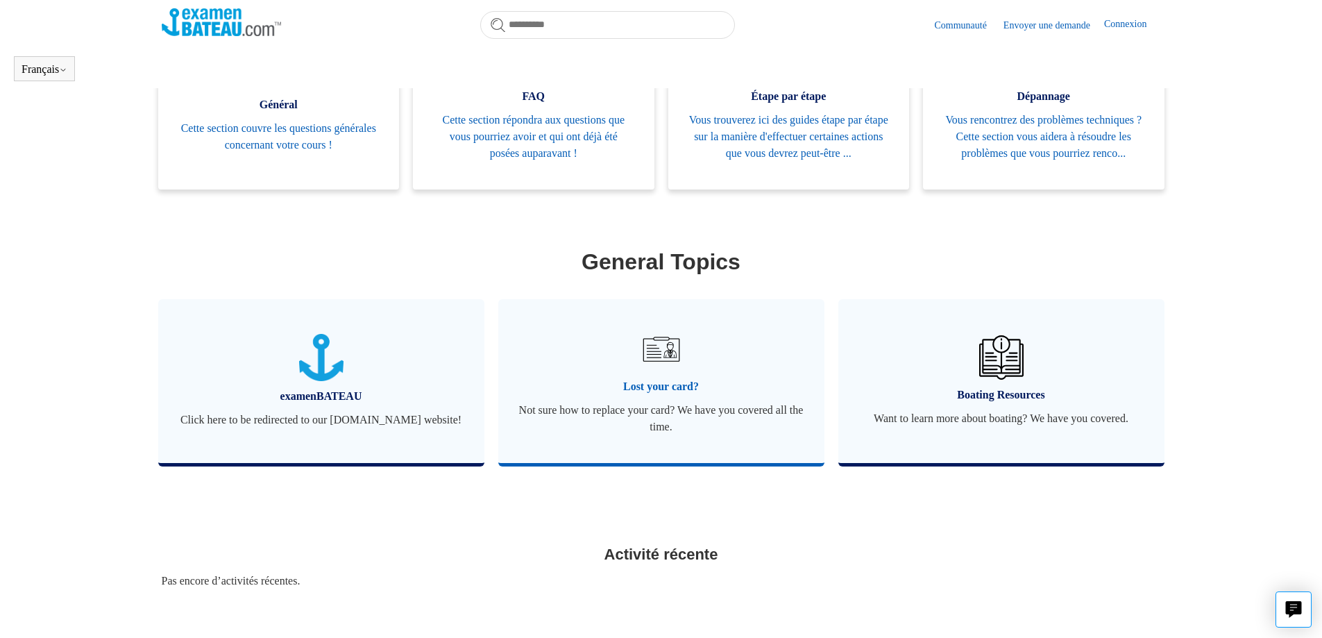
scroll to position [400, 0]
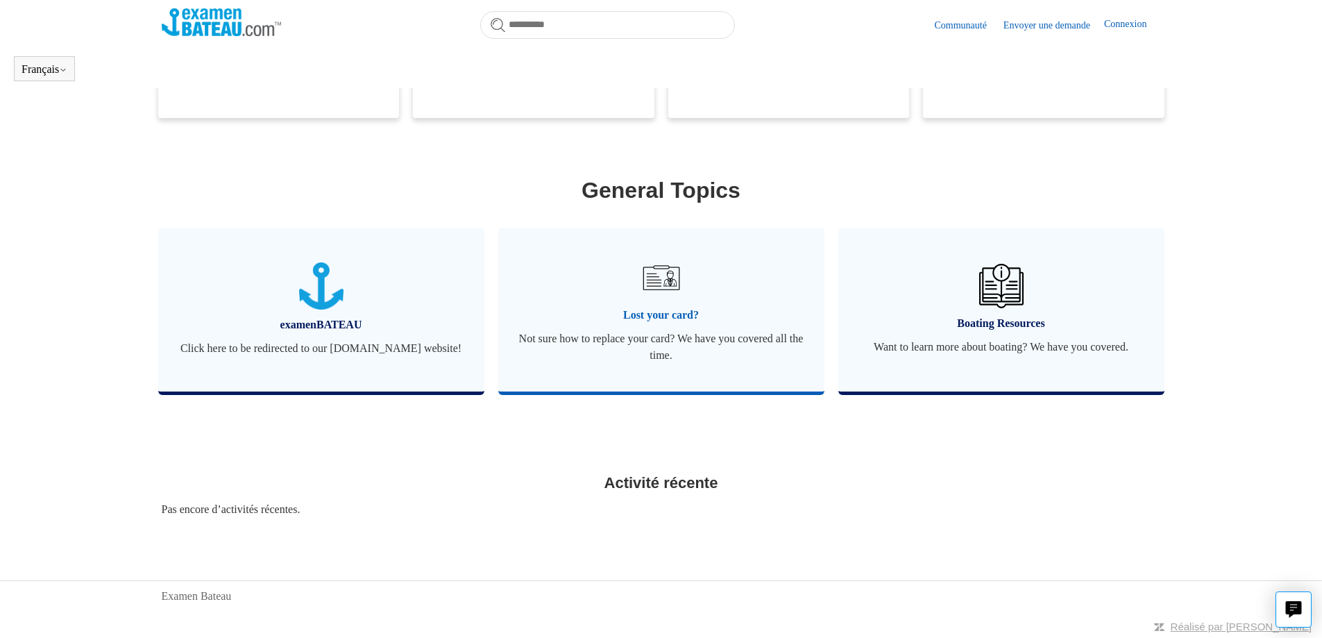
click at [666, 312] on span "Lost your card?" at bounding box center [661, 315] width 285 height 17
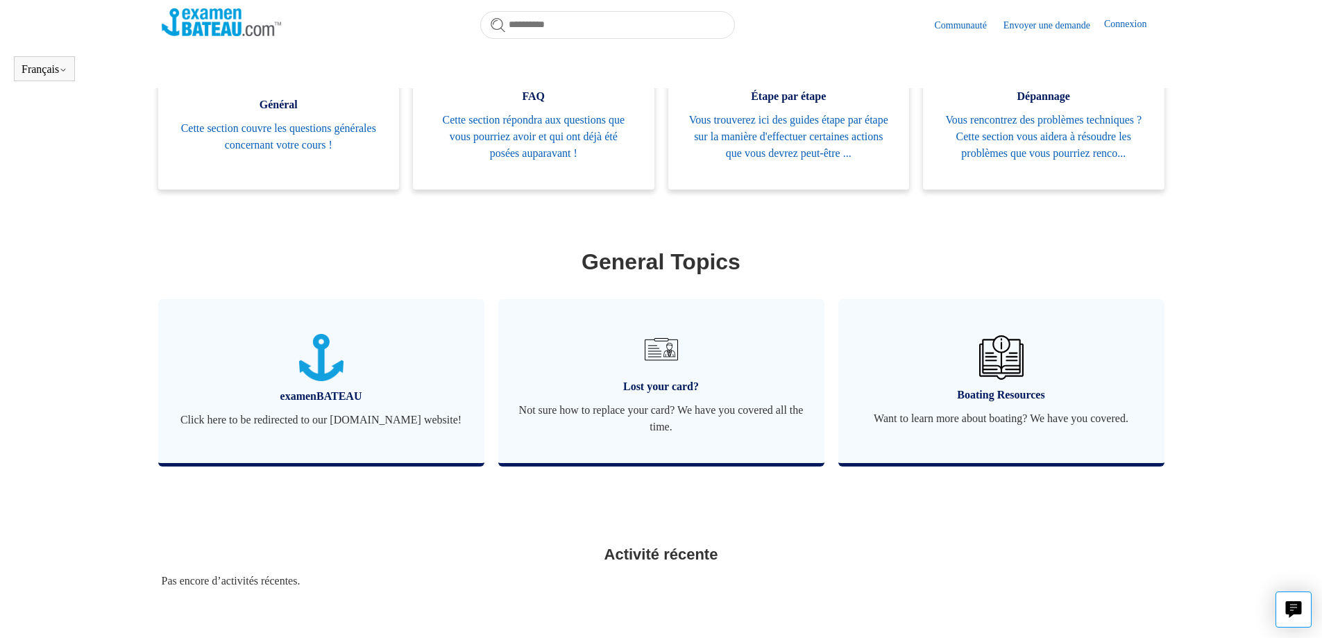
scroll to position [400, 0]
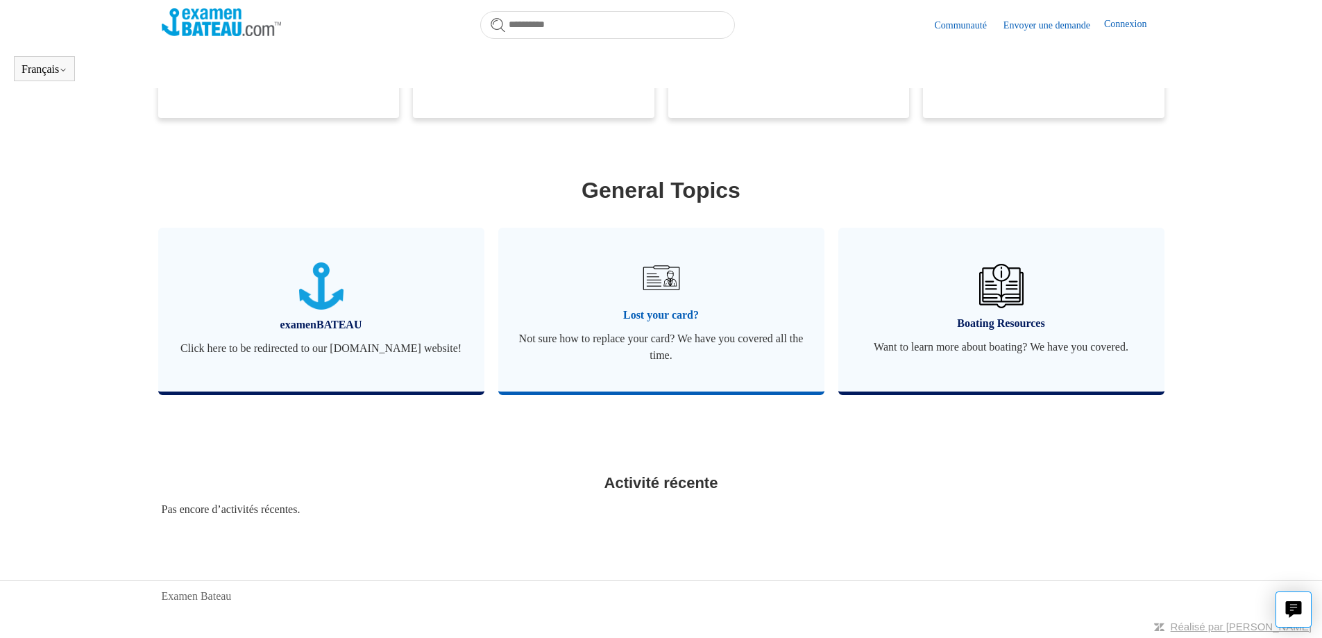
click at [667, 343] on span "Not sure how to replace your card? We have you covered all the time." at bounding box center [661, 346] width 285 height 33
